Goal: Task Accomplishment & Management: Use online tool/utility

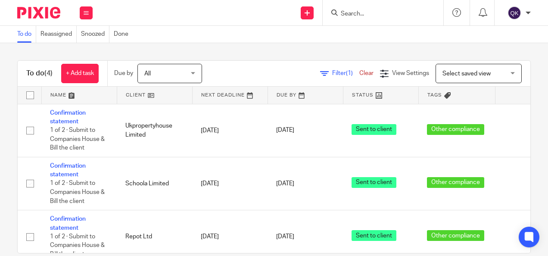
click at [205, 31] on div "To do Reassigned Snoozed Done" at bounding box center [274, 34] width 548 height 17
click at [0, 129] on html "Work Email Clients Team Reports Work Email Clients Team Reports Settings Send n…" at bounding box center [274, 128] width 548 height 256
click at [0, 153] on html "Work Email Clients Team Reports Work Email Clients Team Reports Settings Send n…" at bounding box center [274, 128] width 548 height 256
click at [0, 126] on html "Work Email Clients Team Reports Work Email Clients Team Reports Settings Send n…" at bounding box center [274, 128] width 548 height 256
click at [223, 34] on div "To do Reassigned Snoozed Done" at bounding box center [274, 34] width 548 height 17
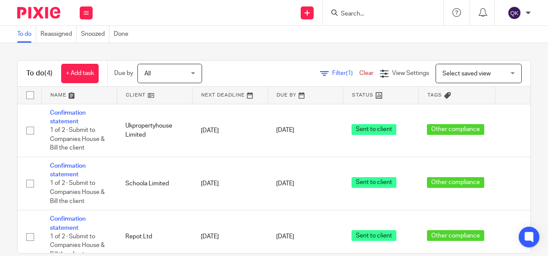
click at [0, 101] on html "Work Email Clients Team Reports Work Email Clients Team Reports Settings Send n…" at bounding box center [274, 128] width 548 height 256
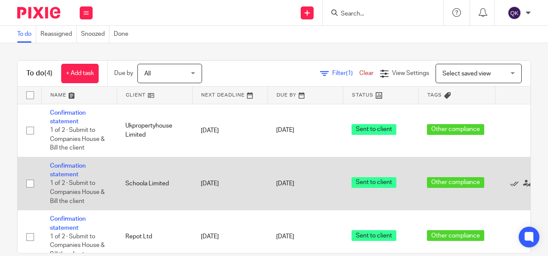
drag, startPoint x: 0, startPoint y: 52, endPoint x: 435, endPoint y: 169, distance: 450.1
click at [435, 169] on div "To do (4) + Add task Due by All All [DATE] [DATE] This week Next week This mont…" at bounding box center [274, 149] width 548 height 213
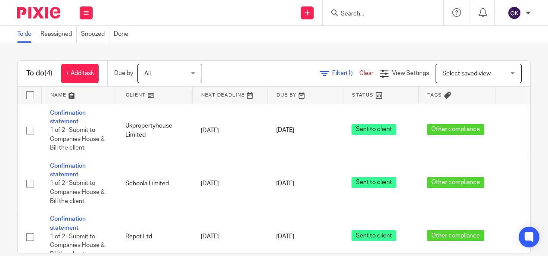
click at [227, 41] on div "To do Reassigned Snoozed Done" at bounding box center [274, 34] width 548 height 17
drag, startPoint x: 16, startPoint y: 53, endPoint x: 531, endPoint y: 116, distance: 518.6
click at [531, 116] on div "To do (4) + Add task Due by All All [DATE] [DATE] This week Next week This mont…" at bounding box center [274, 149] width 548 height 213
click at [522, 93] on div "To do (4) + Add task Due by All All [DATE] [DATE] This week Next week This mont…" at bounding box center [274, 149] width 548 height 213
